Goal: Information Seeking & Learning: Check status

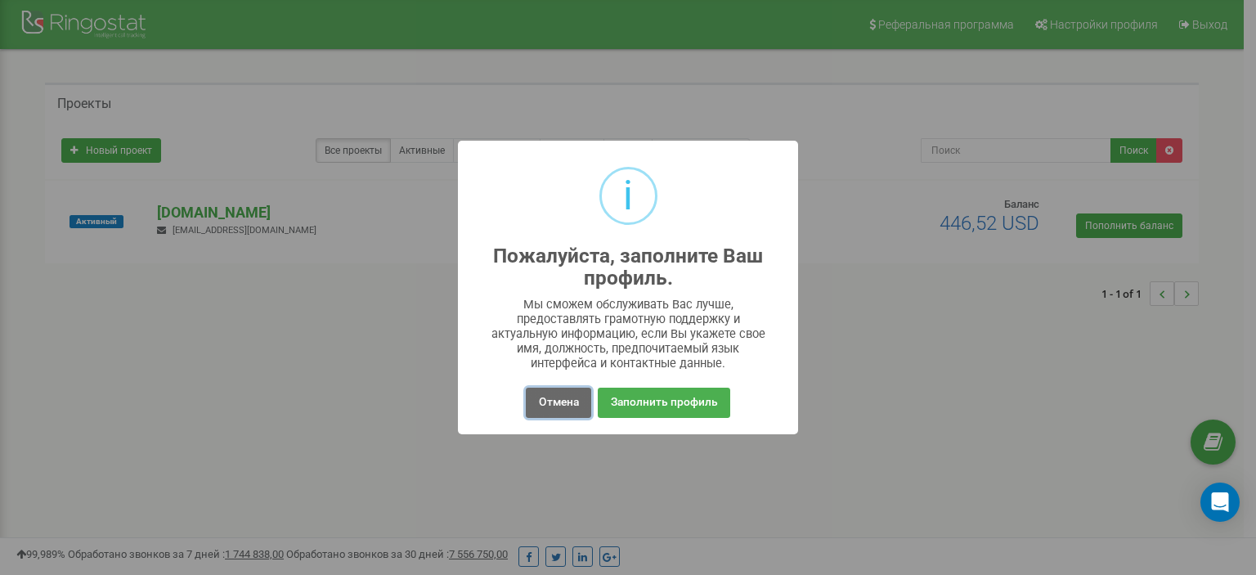
click at [541, 402] on button "Отмена" at bounding box center [558, 403] width 65 height 30
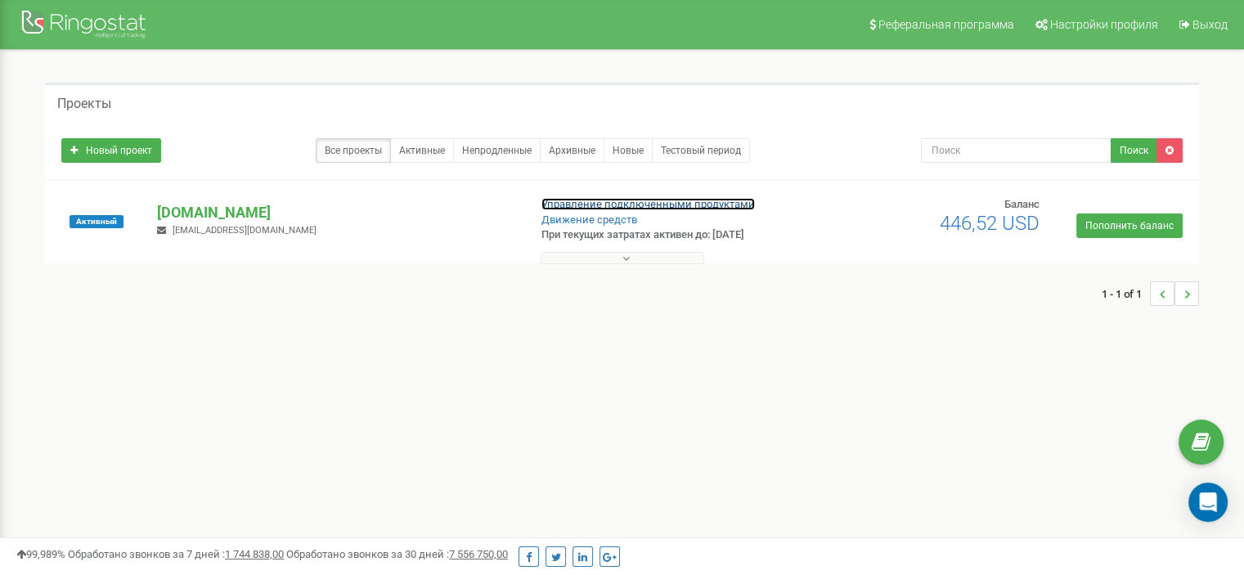
click at [566, 203] on link "Управление подключенными продуктами" at bounding box center [647, 204] width 213 height 12
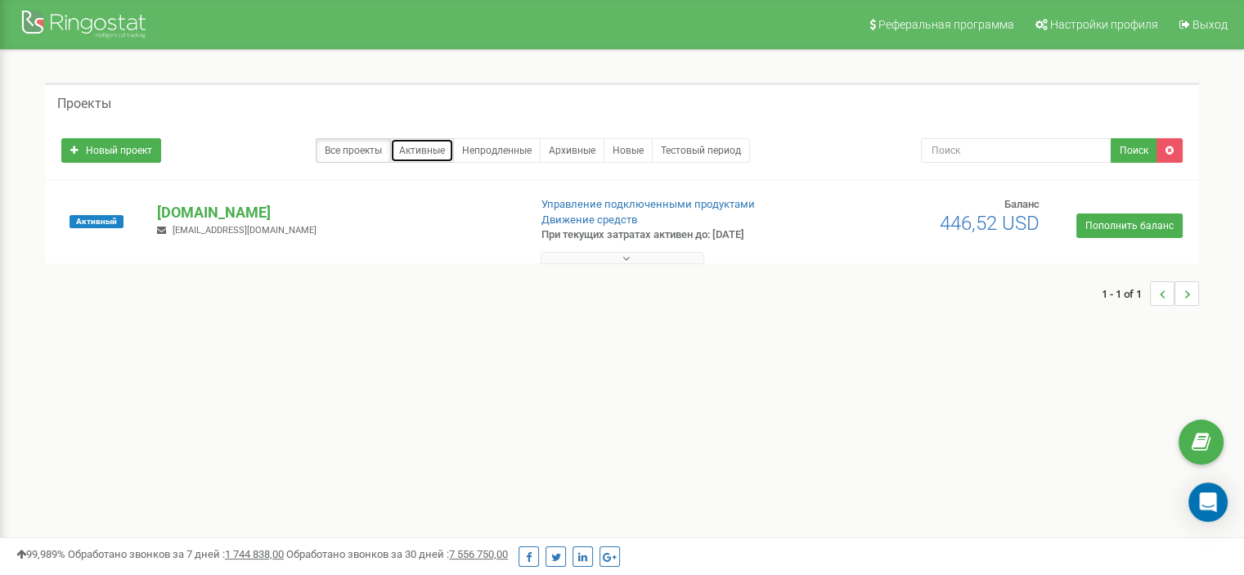
click at [452, 140] on link "Активные" at bounding box center [422, 150] width 64 height 25
click at [200, 209] on p "[DOMAIN_NAME]" at bounding box center [335, 212] width 357 height 21
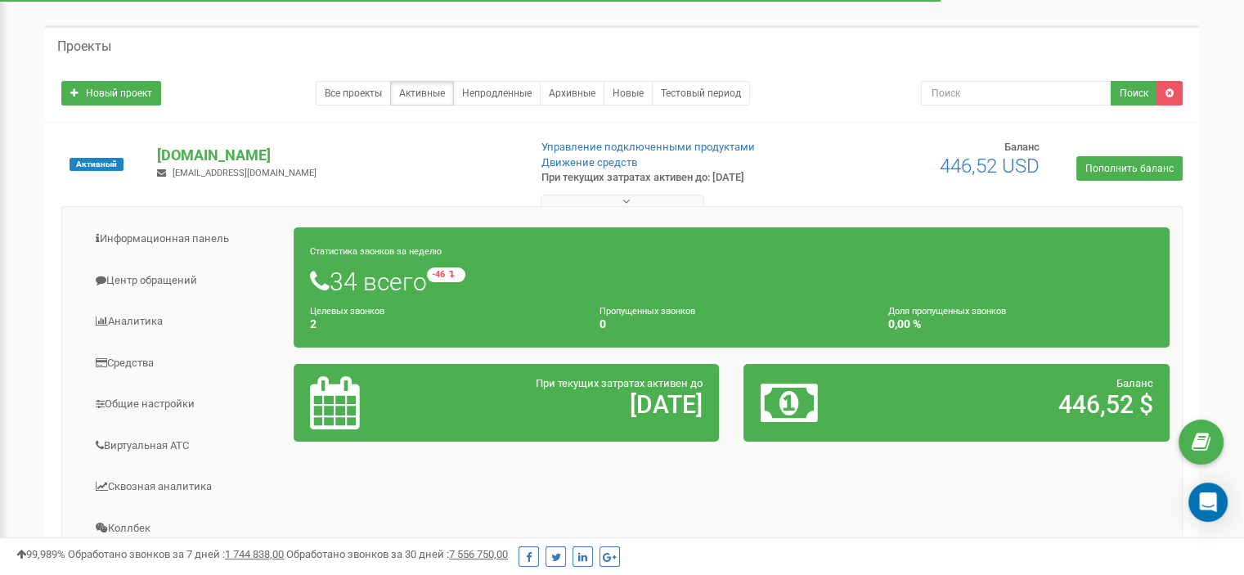
scroll to position [82, 0]
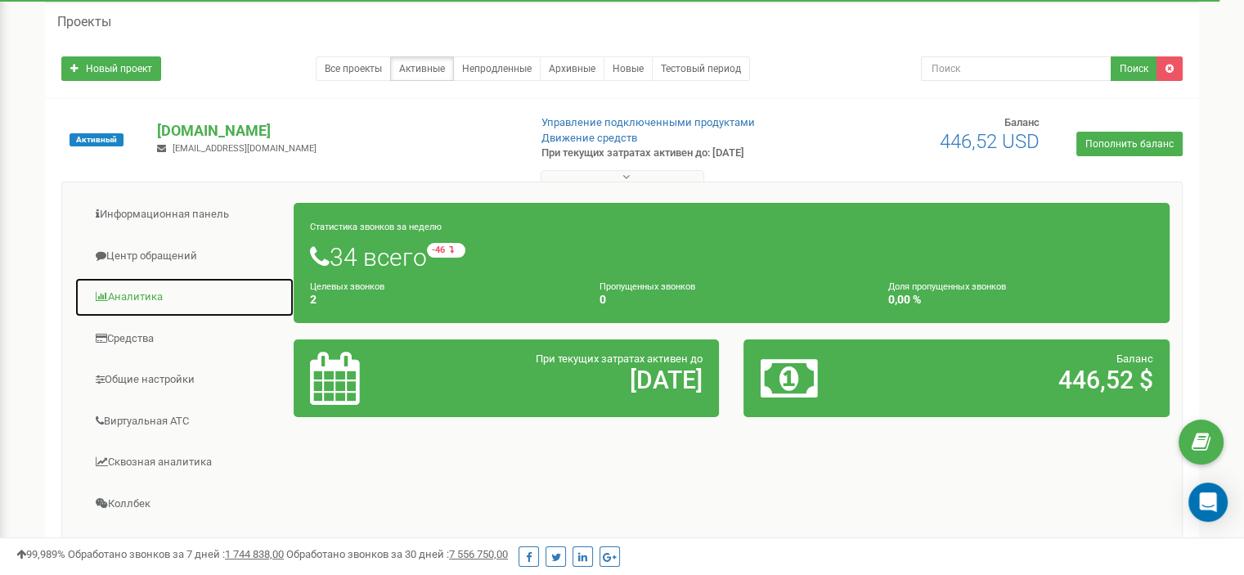
click at [135, 291] on link "Аналитика" at bounding box center [184, 297] width 220 height 40
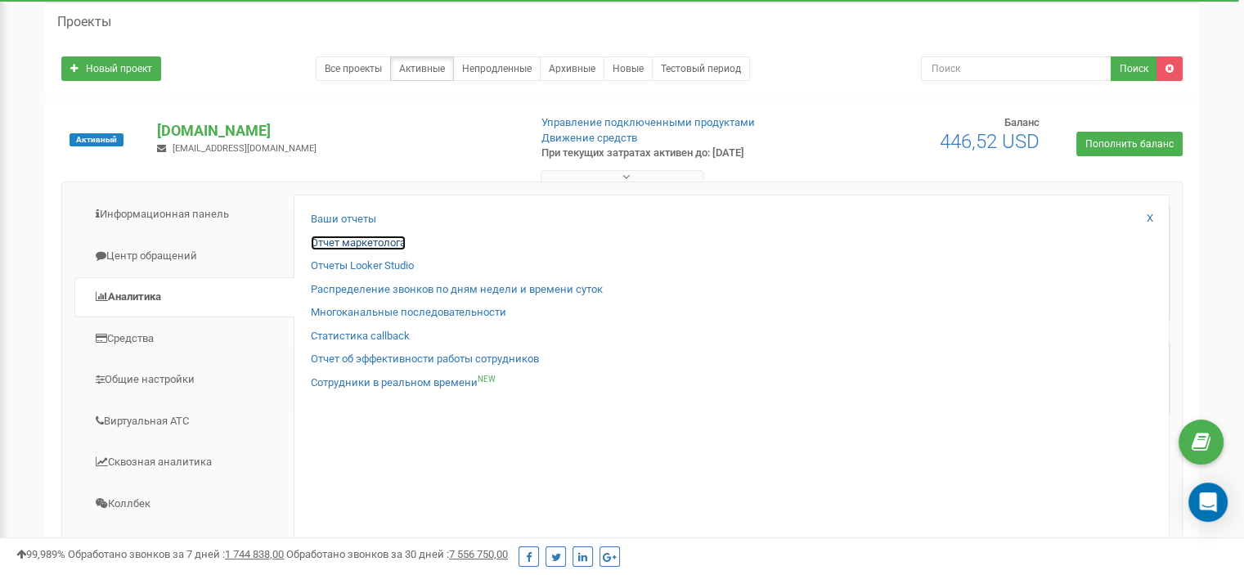
click at [347, 241] on link "Отчет маркетолога" at bounding box center [358, 244] width 95 height 16
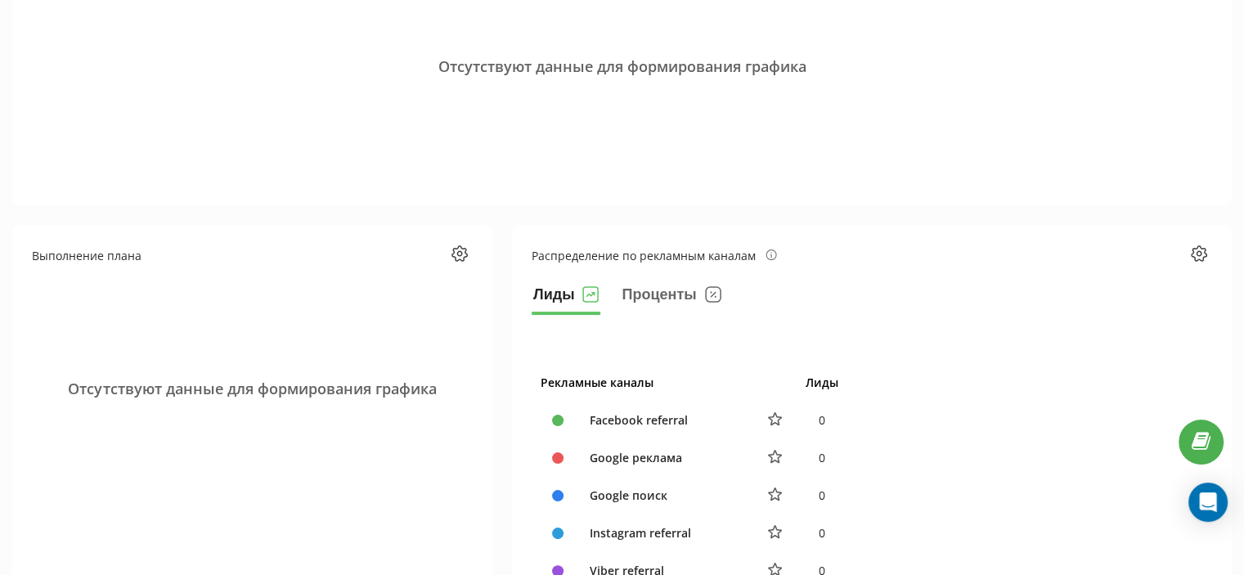
scroll to position [245, 0]
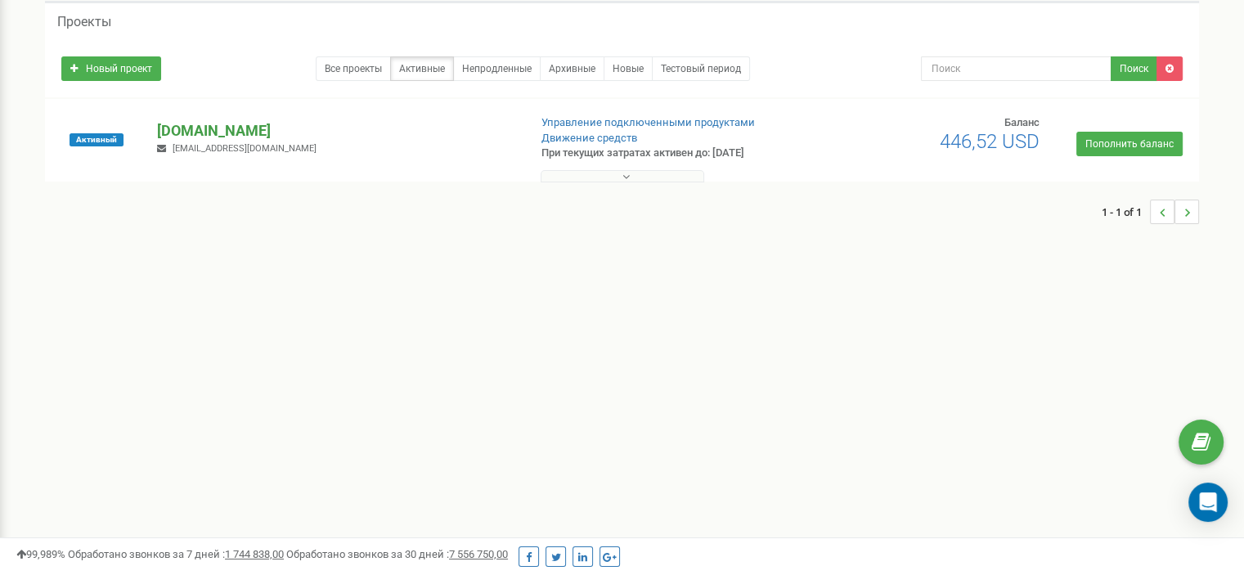
click at [240, 132] on p "[DOMAIN_NAME]" at bounding box center [335, 130] width 357 height 21
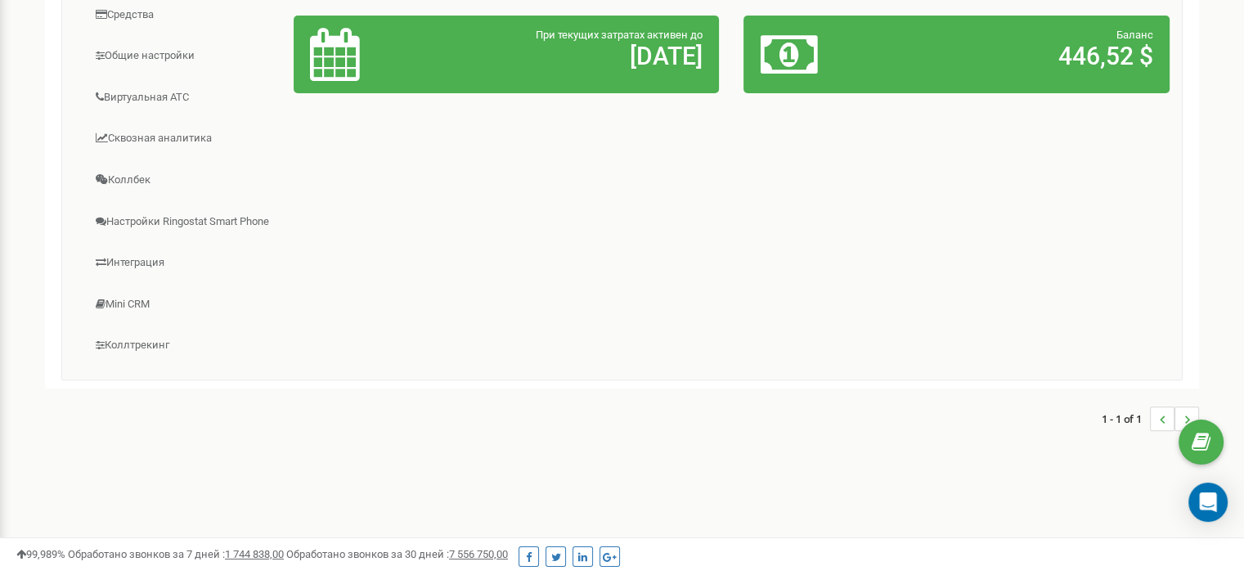
scroll to position [160, 0]
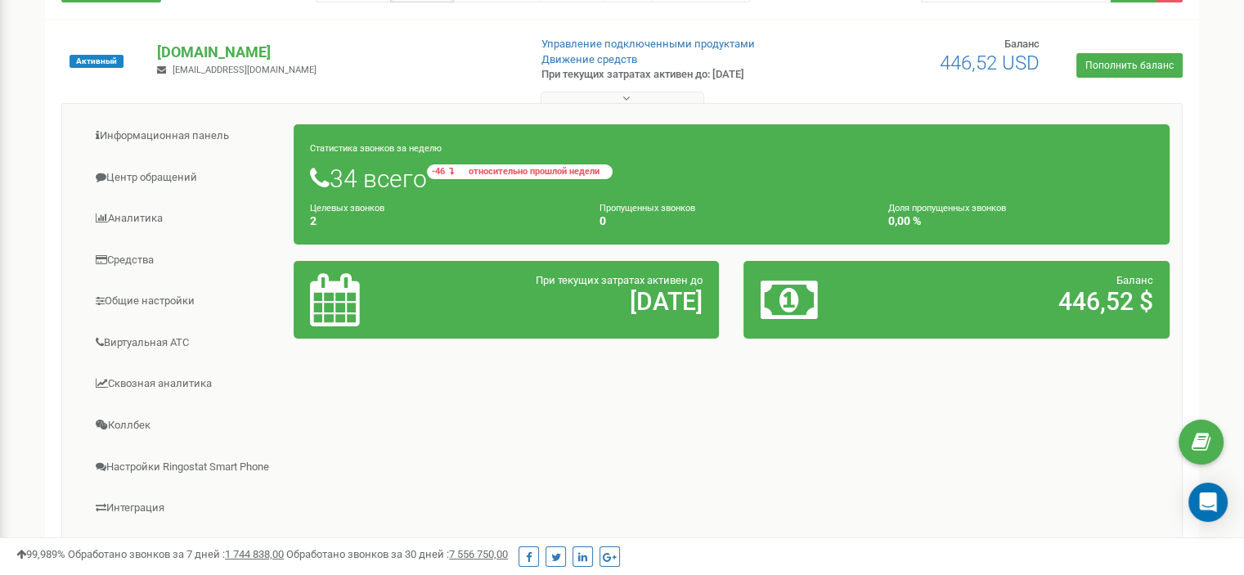
click at [491, 170] on span "относительно прошлой недели" at bounding box center [533, 171] width 147 height 9
